Goal: Task Accomplishment & Management: Manage account settings

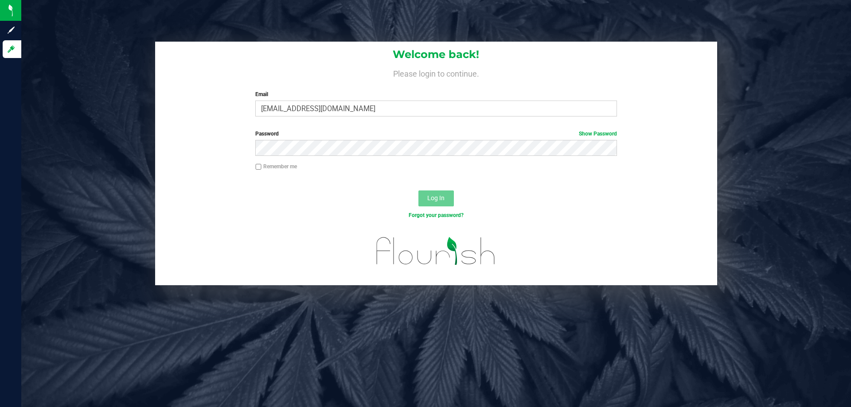
type input "[EMAIL_ADDRESS][DOMAIN_NAME]"
click at [418, 190] on button "Log In" at bounding box center [435, 198] width 35 height 16
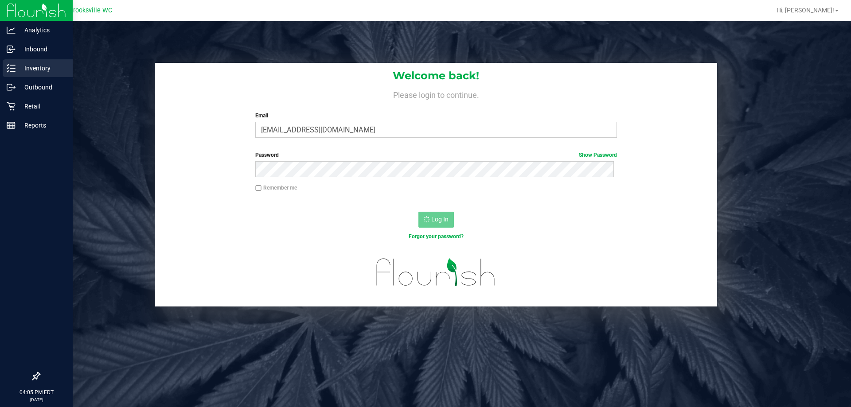
click at [35, 67] on p "Inventory" at bounding box center [42, 68] width 53 height 11
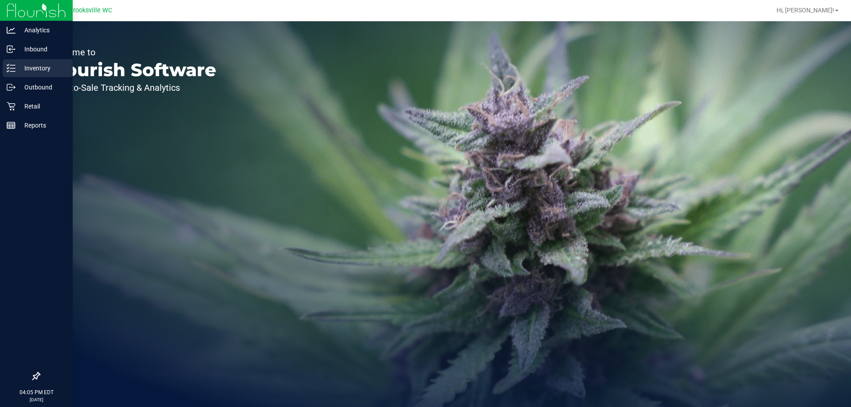
click at [8, 71] on icon at bounding box center [8, 70] width 2 height 1
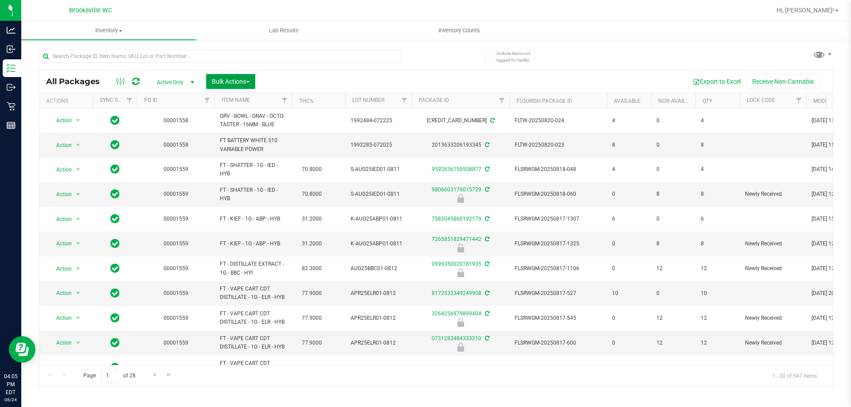
click at [234, 80] on span "Bulk Actions" at bounding box center [231, 81] width 38 height 7
click at [248, 171] on div "Lock/Unlock packages" at bounding box center [247, 168] width 73 height 14
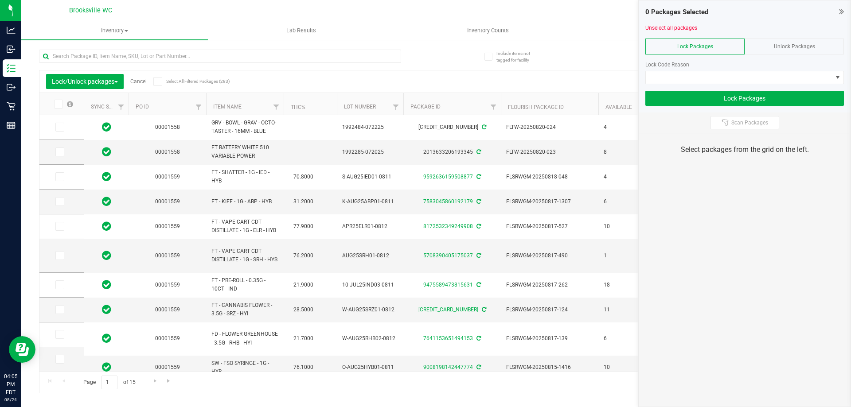
click at [255, 107] on th "Item Name" at bounding box center [245, 104] width 78 height 22
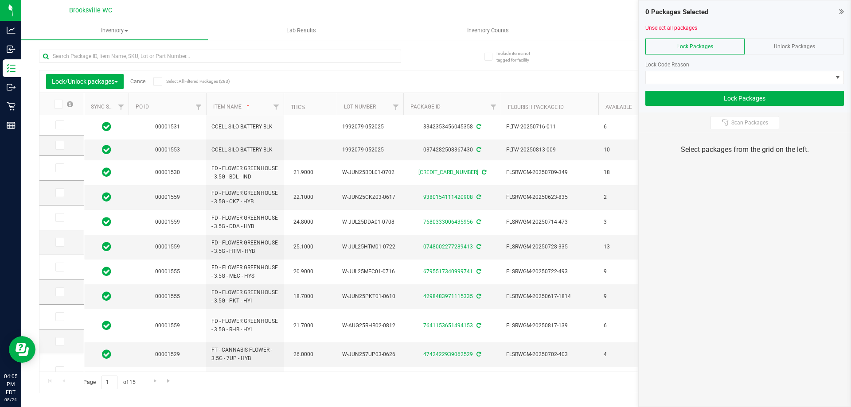
click at [840, 10] on icon at bounding box center [841, 11] width 5 height 9
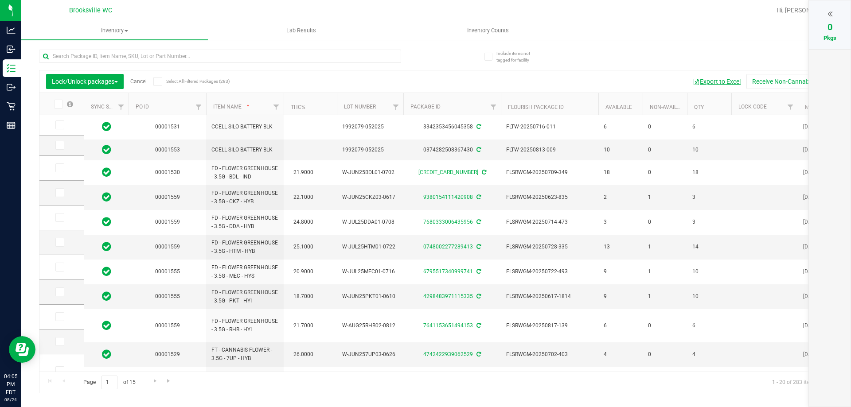
click at [715, 79] on button "Export to Excel" at bounding box center [716, 81] width 59 height 15
